Goal: Navigation & Orientation: Understand site structure

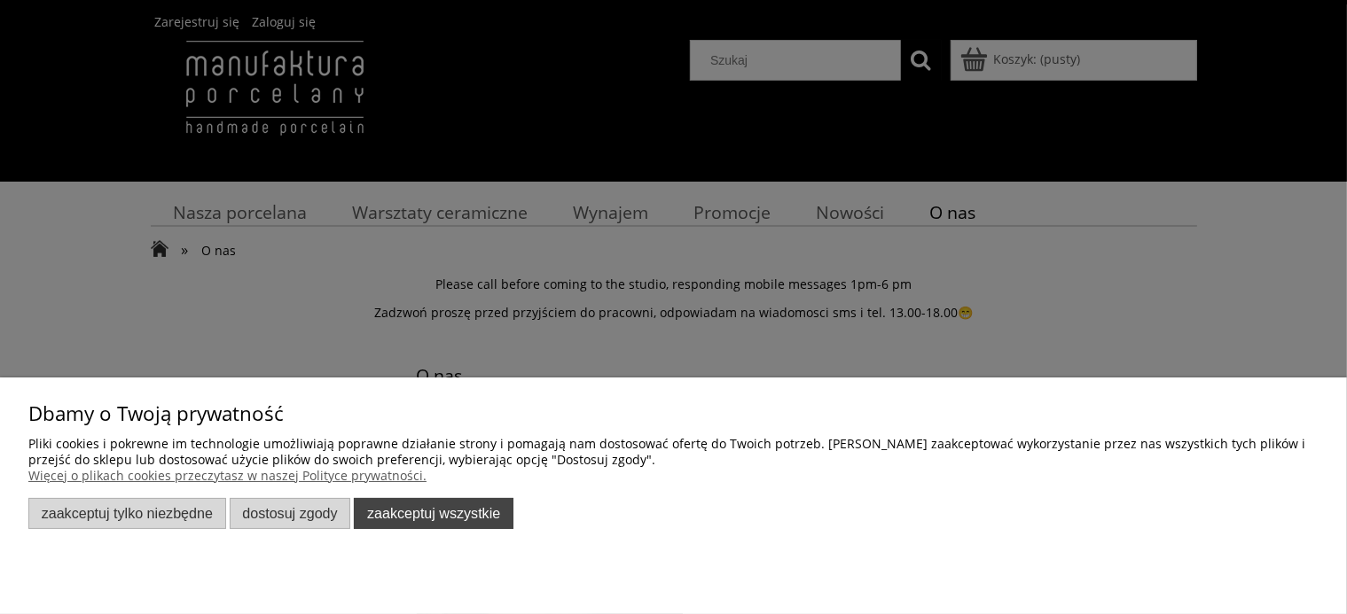
click at [366, 504] on button "Zaakceptuj wszystkie" at bounding box center [434, 513] width 160 height 31
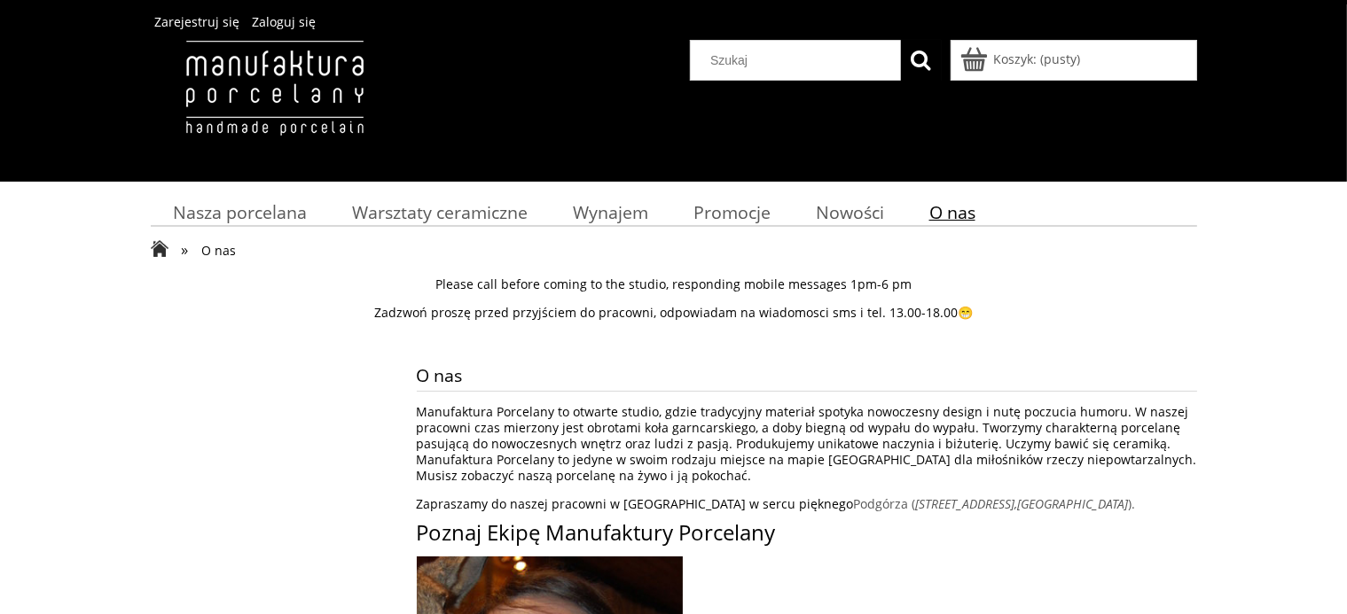
click at [961, 213] on span "O nas" at bounding box center [952, 212] width 46 height 24
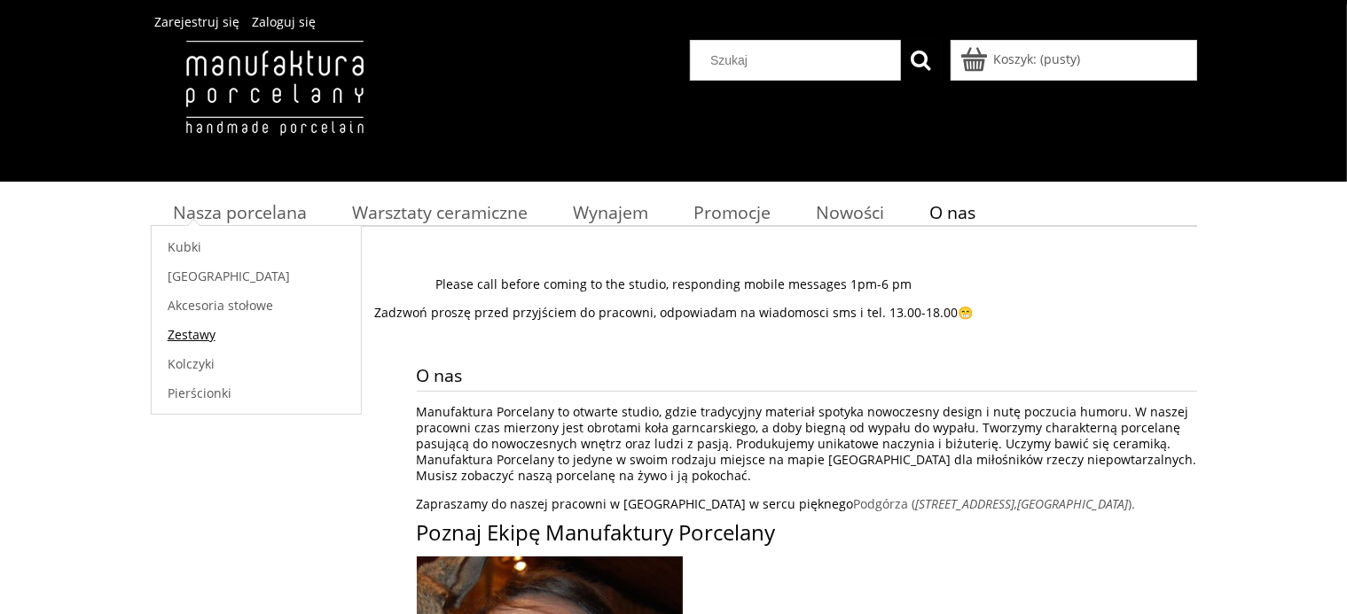
click at [195, 328] on span "Zestawy" at bounding box center [192, 334] width 48 height 17
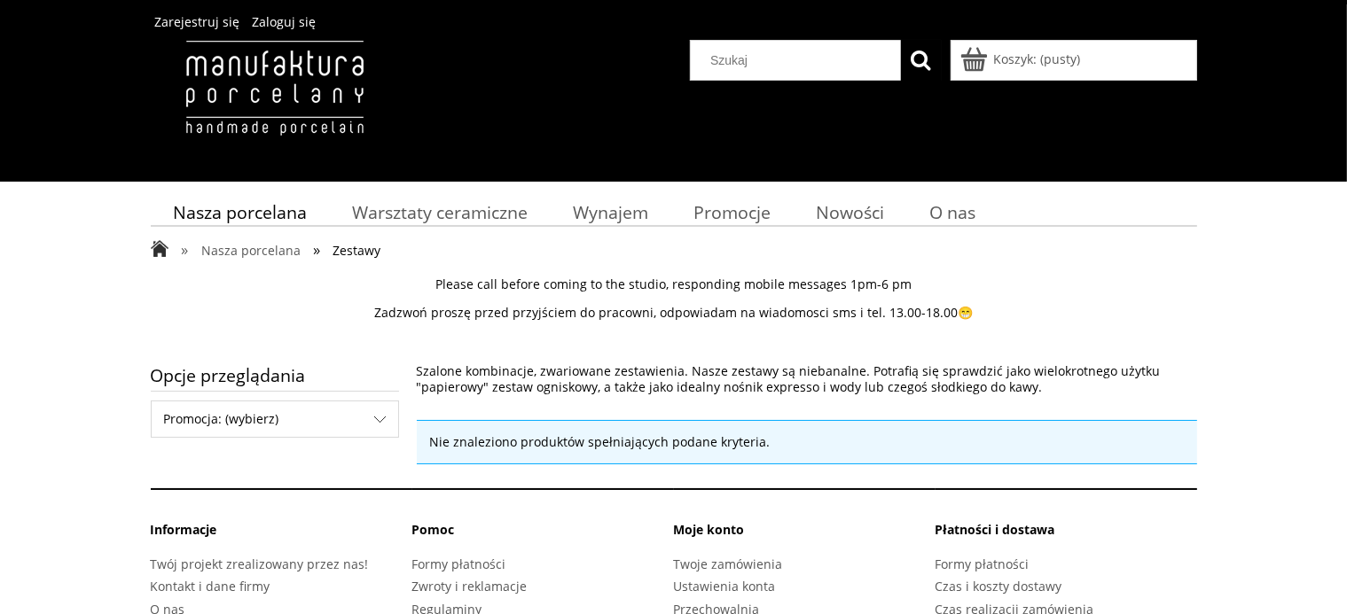
scroll to position [71, 0]
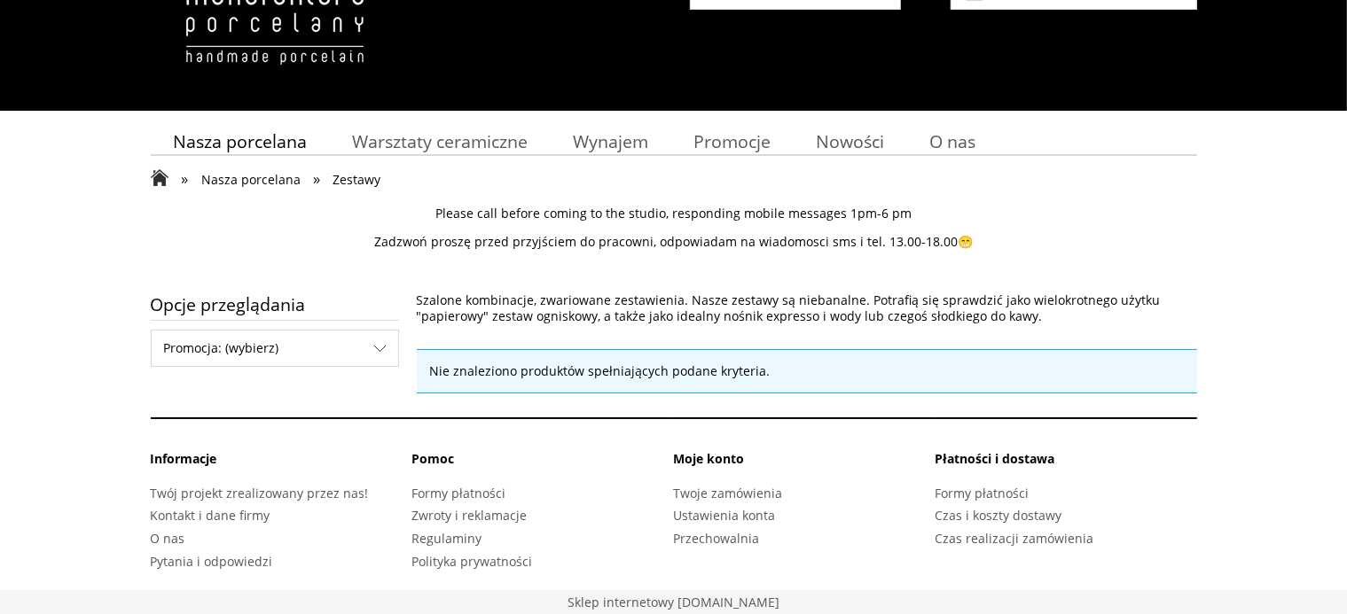
click at [266, 181] on span "Nasza porcelana" at bounding box center [250, 179] width 99 height 17
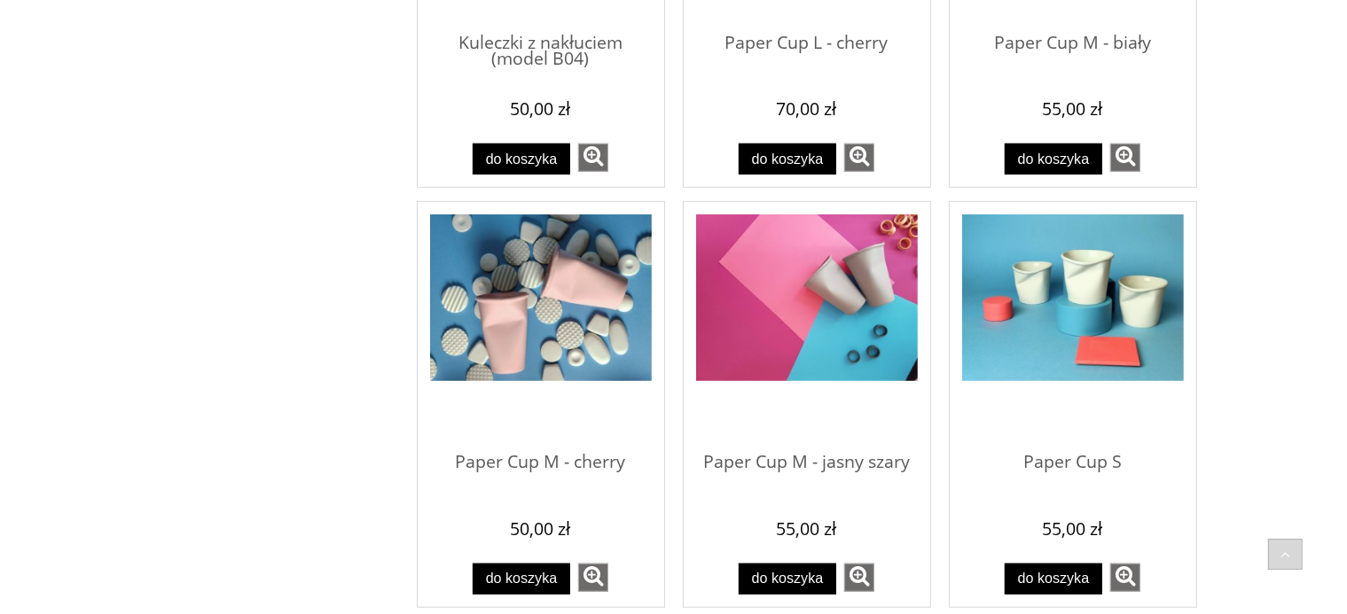
scroll to position [1123, 0]
